Goal: Participate in discussion

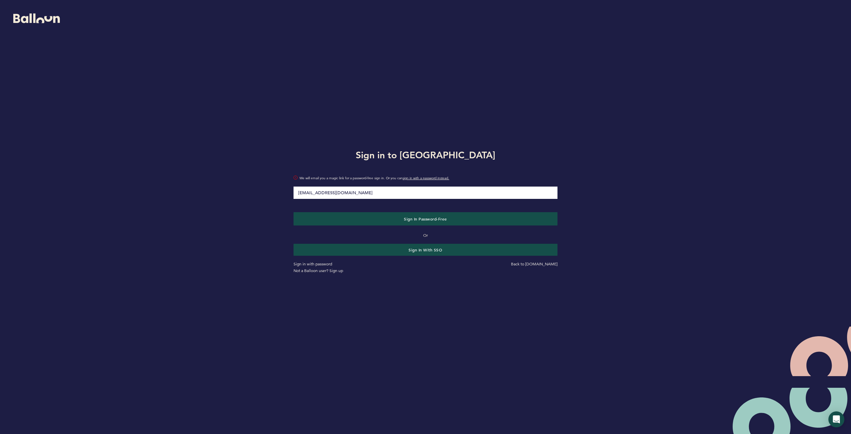
type input "[EMAIL_ADDRESS][DOMAIN_NAME]"
click at [294, 212] on button "Sign in Password-Free" at bounding box center [426, 218] width 264 height 13
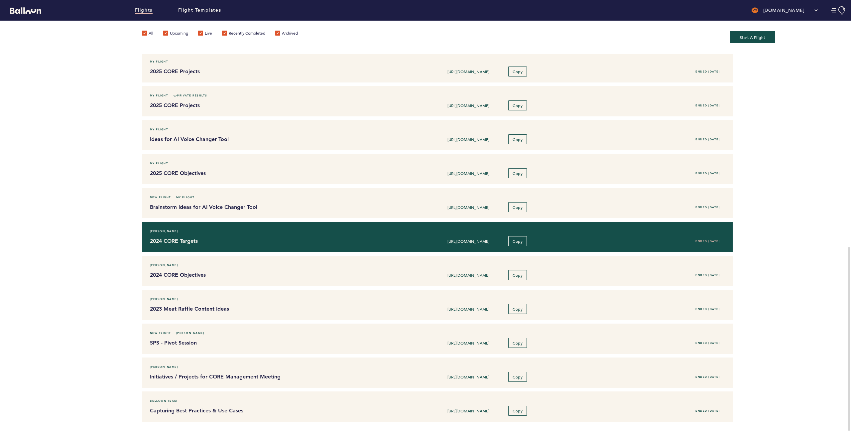
scroll to position [393, 0]
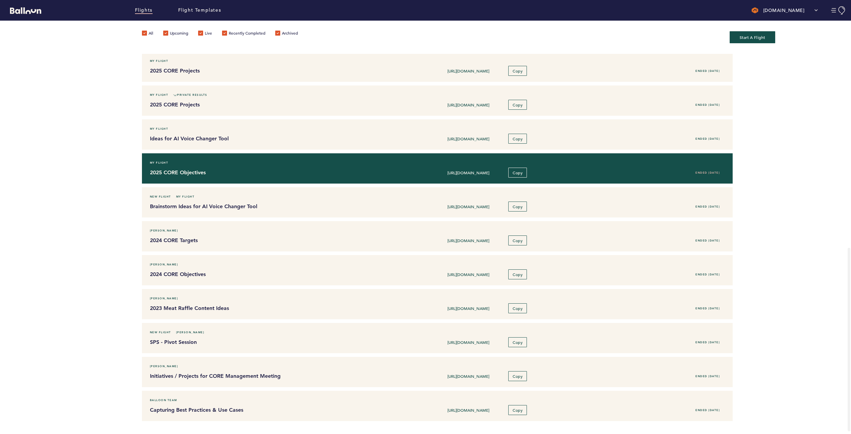
click at [283, 170] on h4 "2025 CORE Objectives" at bounding box center [267, 173] width 234 height 8
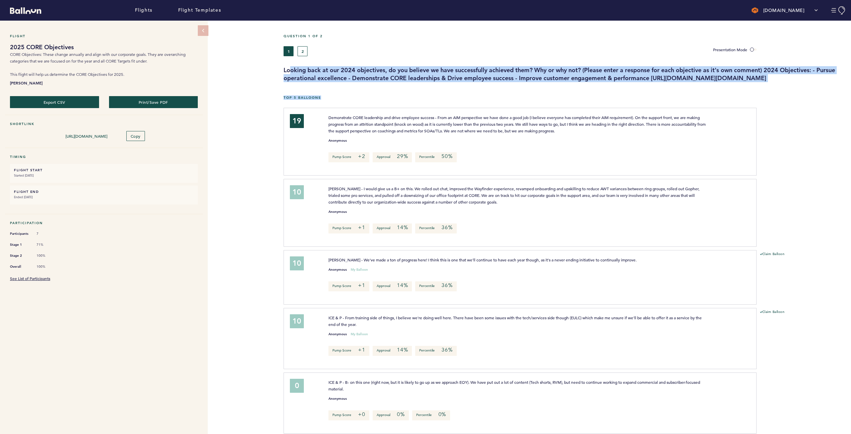
drag, startPoint x: 345, startPoint y: 90, endPoint x: 299, endPoint y: 77, distance: 47.5
click at [312, 81] on h3 "Looking back at our 2024 objectives, do you believe we have successfully achiev…" at bounding box center [565, 74] width 563 height 16
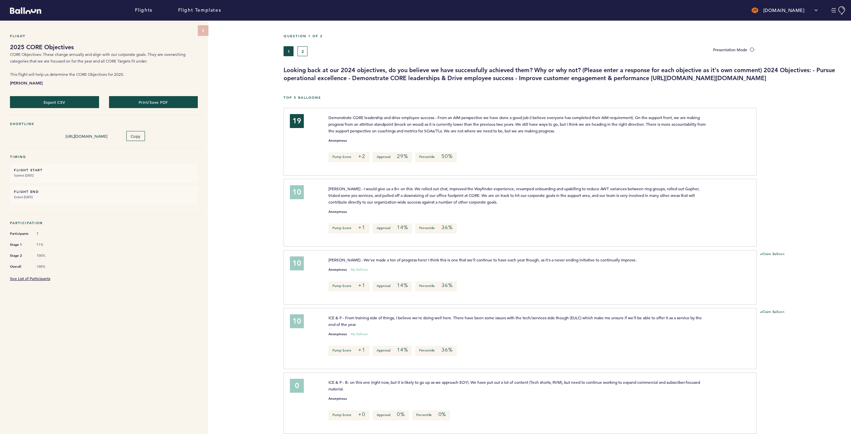
drag, startPoint x: 343, startPoint y: 85, endPoint x: 283, endPoint y: 70, distance: 62.3
click at [283, 70] on div "Looking back at our 2024 objectives, do you believe we have successfully achiev…" at bounding box center [565, 74] width 573 height 16
copy h3 "Looking back at our 2024 objectives, do you believe we have successfully achiev…"
